Goal: Transaction & Acquisition: Purchase product/service

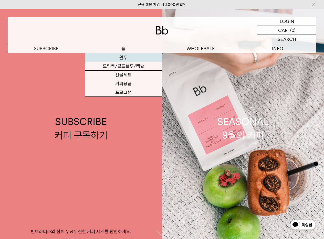
click at [126, 55] on link "원두" at bounding box center [123, 57] width 77 height 9
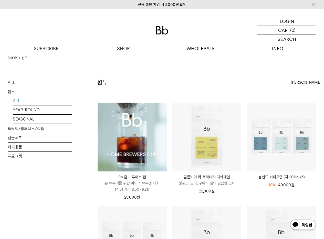
drag, startPoint x: 131, startPoint y: 129, endPoint x: 171, endPoint y: 135, distance: 40.5
click at [131, 129] on img at bounding box center [132, 137] width 69 height 69
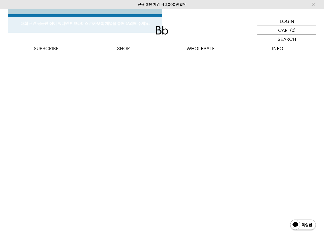
scroll to position [2160, 0]
